Goal: Use online tool/utility: Utilize a website feature to perform a specific function

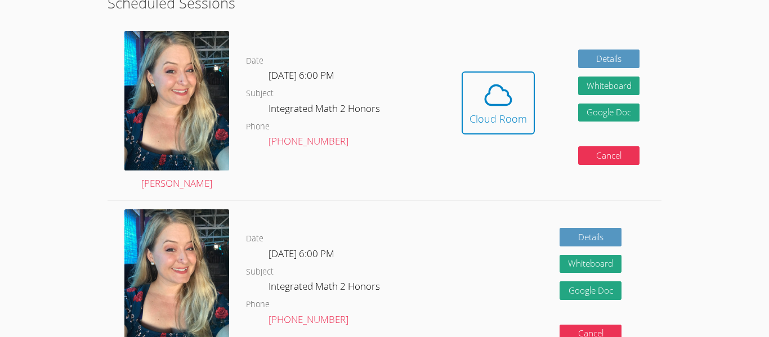
scroll to position [226, 0]
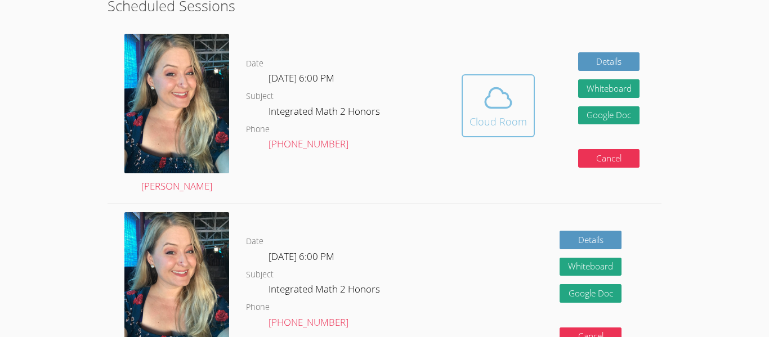
click at [475, 95] on span at bounding box center [497, 98] width 57 height 32
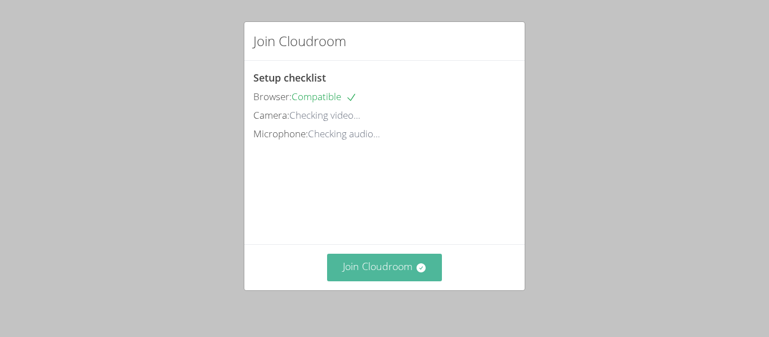
click at [358, 264] on button "Join Cloudroom" at bounding box center [384, 268] width 115 height 28
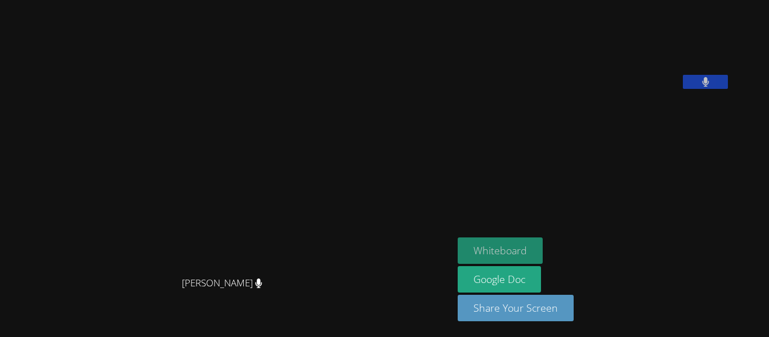
click at [528, 254] on button "Whiteboard" at bounding box center [499, 250] width 85 height 26
